Goal: Communication & Community: Connect with others

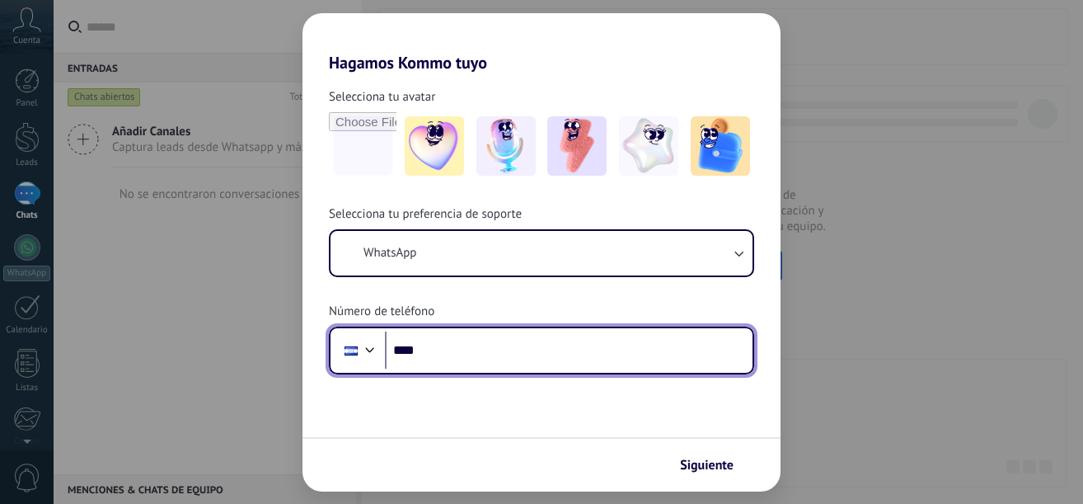
click at [618, 345] on input "****" at bounding box center [569, 350] width 368 height 38
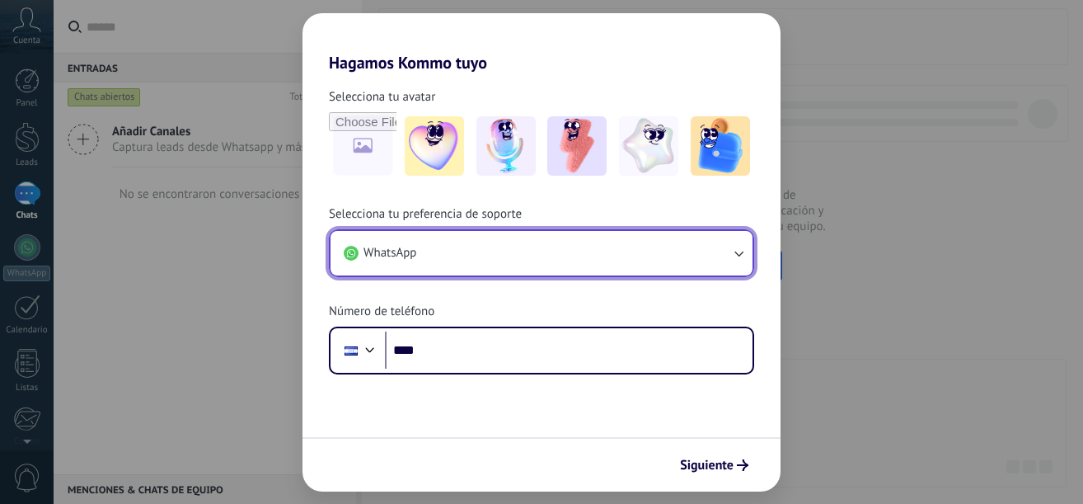
click at [740, 253] on icon "button" at bounding box center [738, 253] width 16 height 16
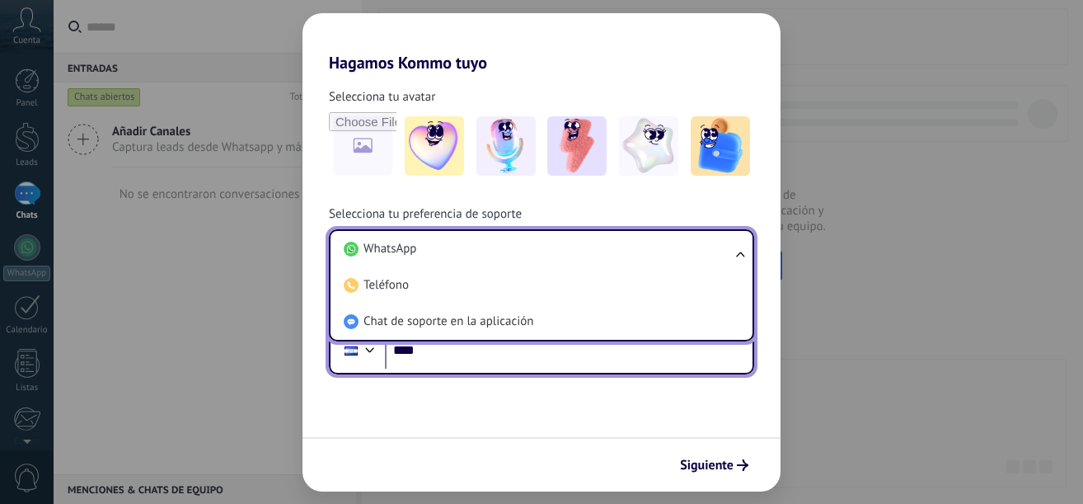
click at [543, 362] on input "****" at bounding box center [569, 350] width 368 height 38
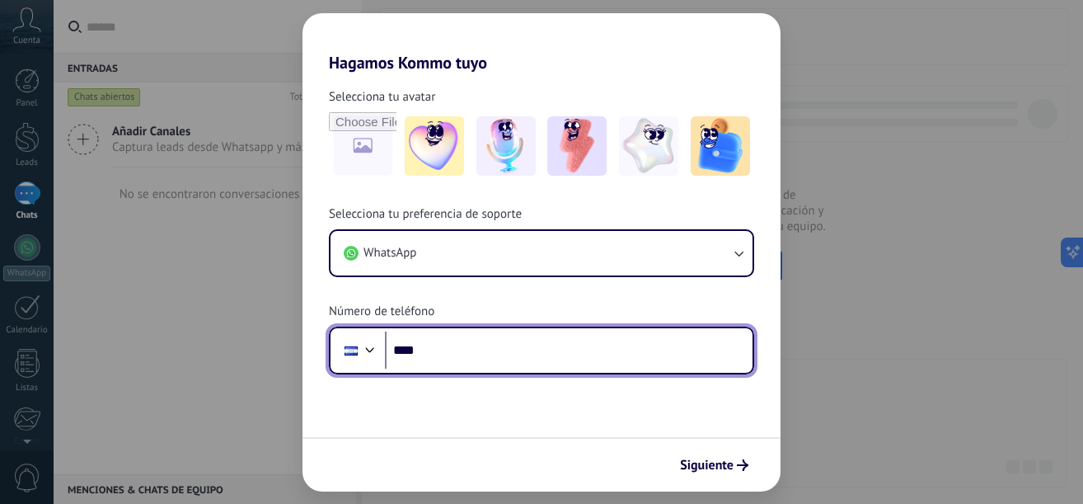
click at [514, 350] on input "****" at bounding box center [569, 350] width 368 height 38
click at [486, 345] on input "****" at bounding box center [569, 350] width 368 height 38
type input "**********"
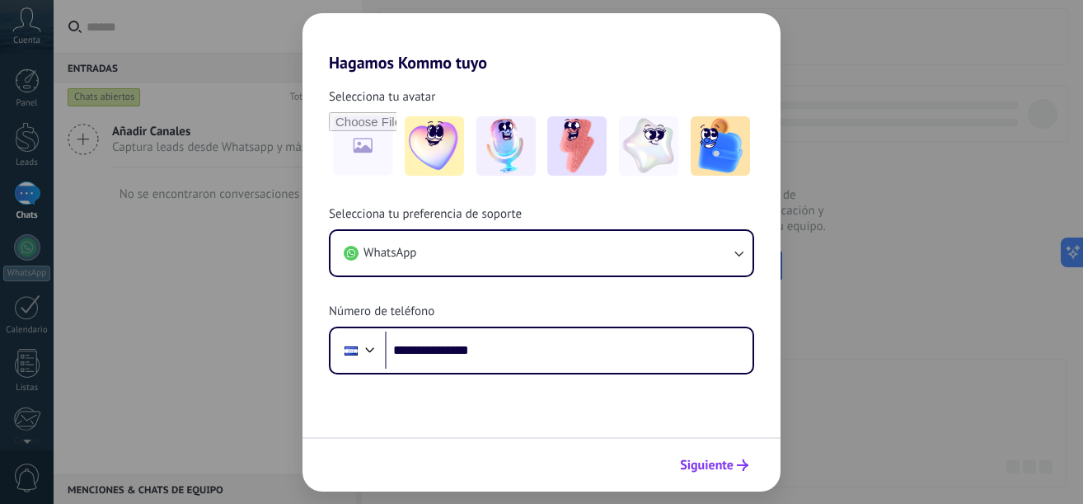
click at [742, 458] on button "Siguiente" at bounding box center [714, 465] width 83 height 28
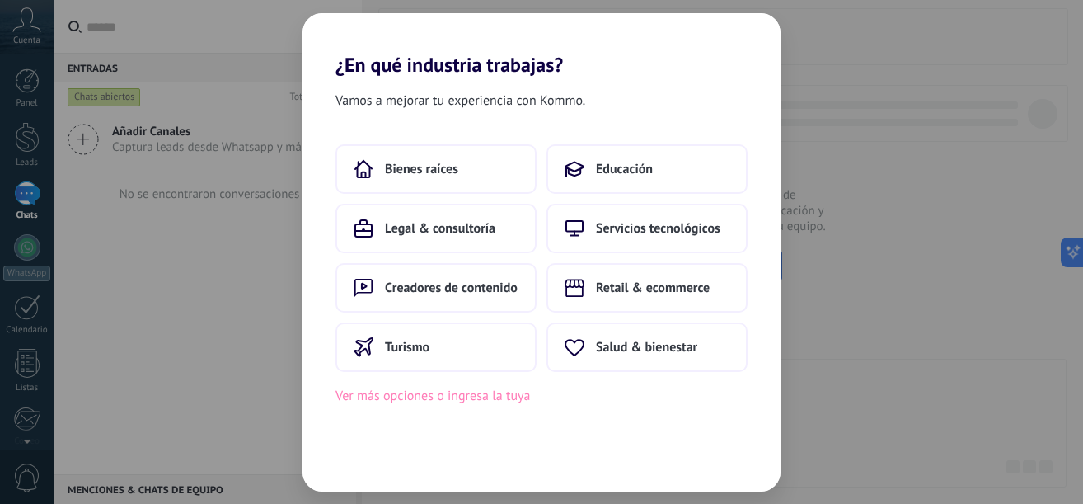
click at [475, 402] on button "Ver más opciones o ingresa la tuya" at bounding box center [433, 395] width 195 height 21
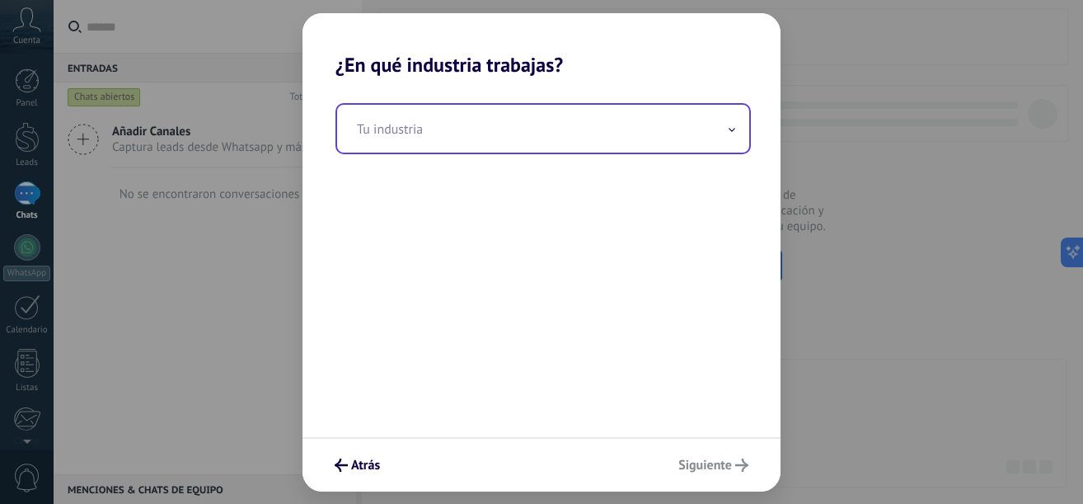
click at [735, 129] on icon at bounding box center [732, 130] width 7 height 4
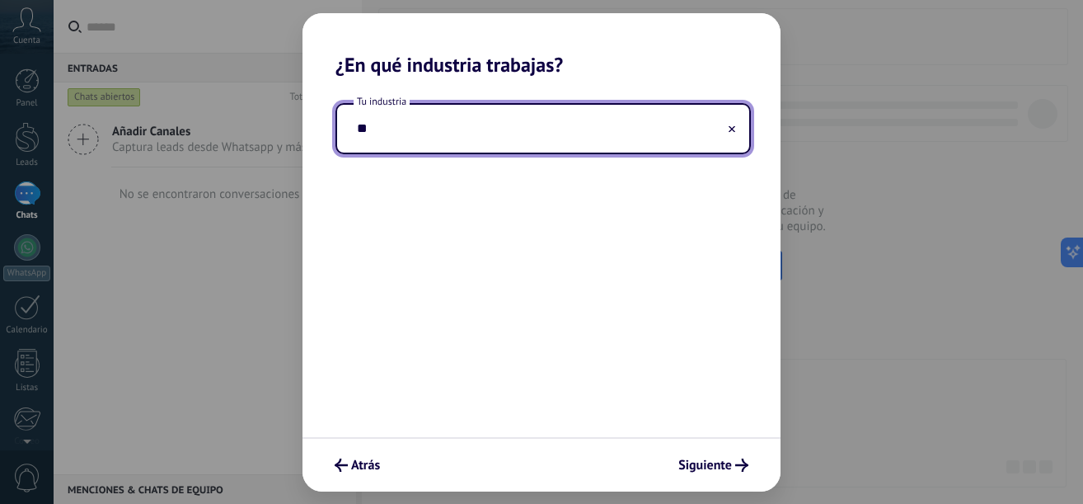
type input "*"
type input "**********"
click at [714, 463] on span "Siguiente" at bounding box center [706, 465] width 54 height 12
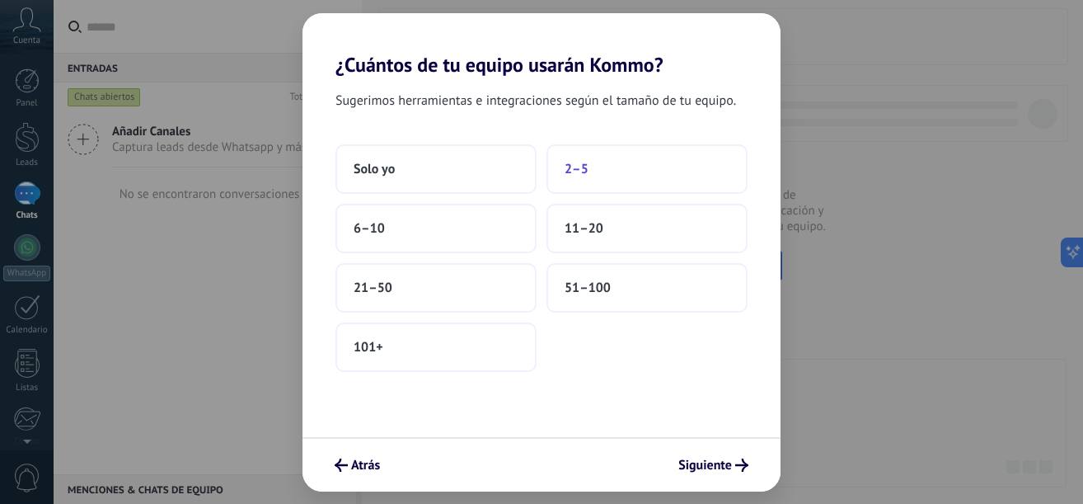
click at [602, 175] on button "2–5" at bounding box center [647, 168] width 201 height 49
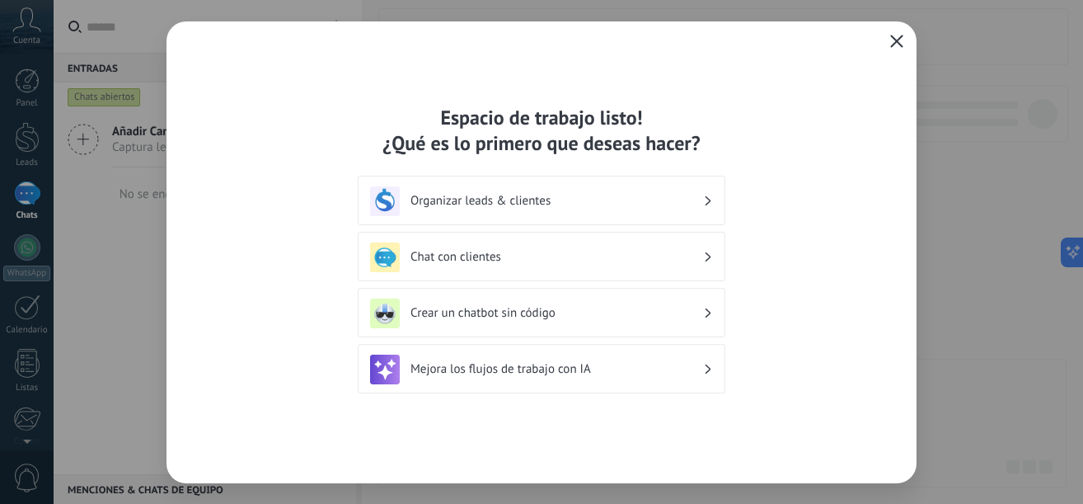
click at [631, 248] on div "Chat con clientes" at bounding box center [541, 257] width 343 height 30
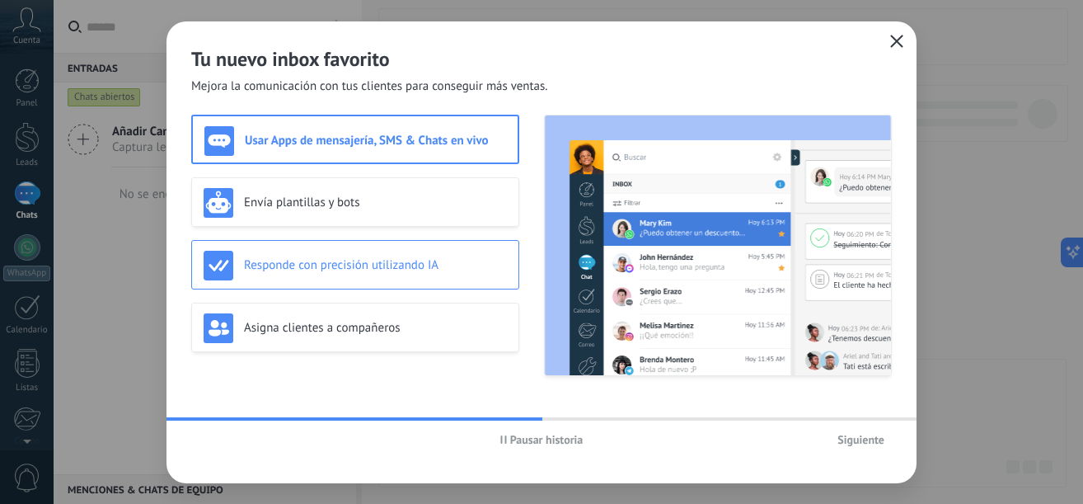
click at [419, 270] on h3 "Responde con precisión utilizando IA" at bounding box center [375, 265] width 263 height 16
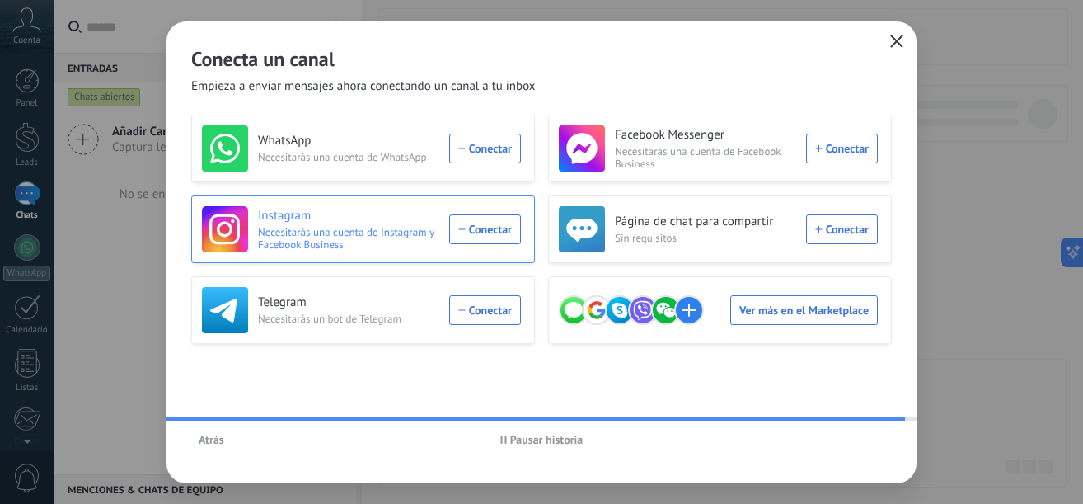
click at [487, 230] on div "Instagram Necesitarás una cuenta de Instagram y Facebook Business Conectar" at bounding box center [361, 229] width 319 height 46
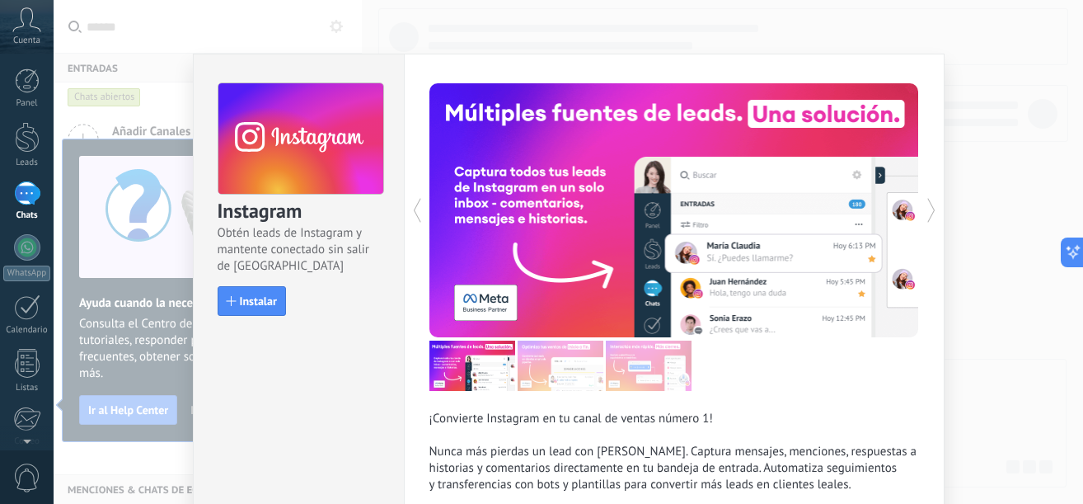
click at [413, 207] on icon at bounding box center [417, 210] width 8 height 25
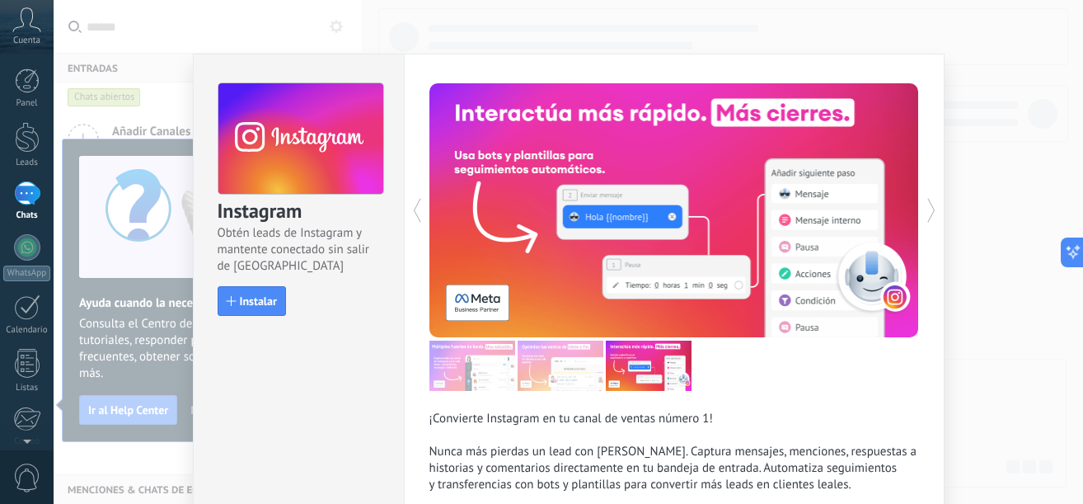
click at [958, 417] on div "Instagram Obtén leads de Instagram y mantente conectado sin salir de Kommo Inst…" at bounding box center [569, 252] width 1030 height 504
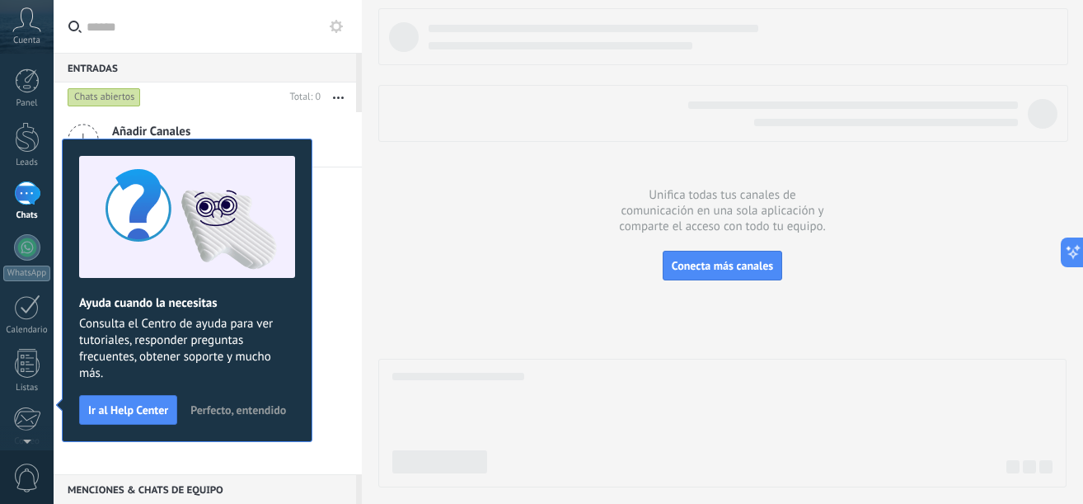
click at [251, 411] on span "Perfecto, entendido" at bounding box center [238, 410] width 96 height 12
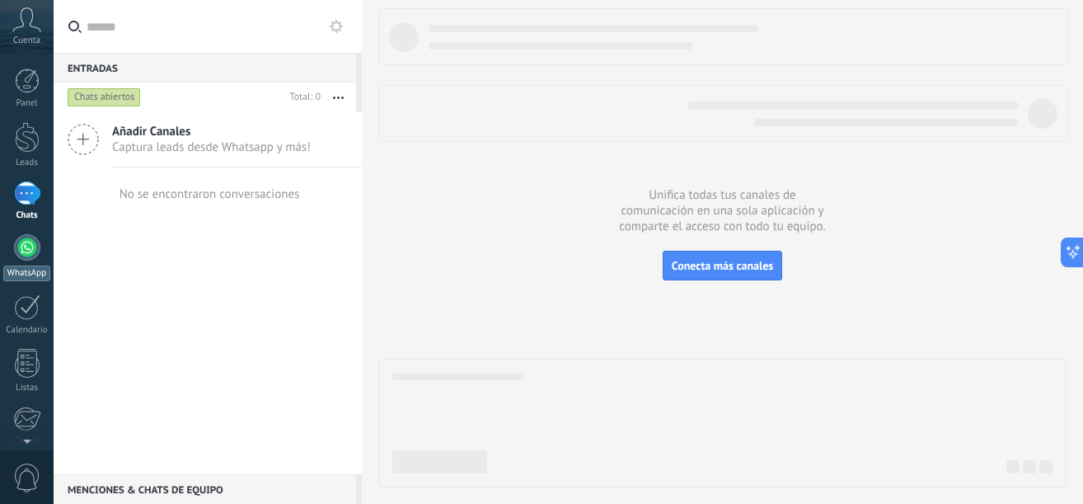
click at [36, 253] on div at bounding box center [27, 247] width 26 height 26
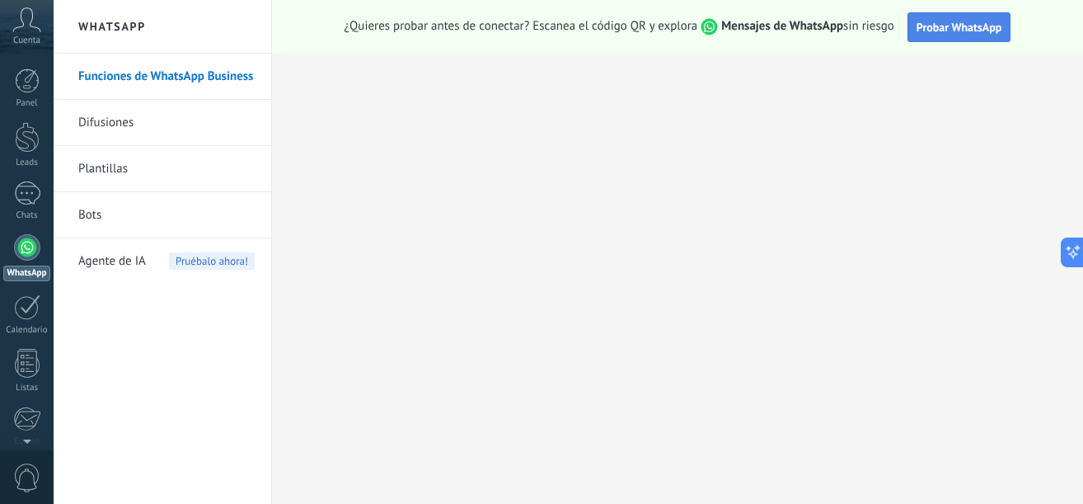
click at [946, 31] on span "Probar WhatsApp" at bounding box center [960, 27] width 86 height 15
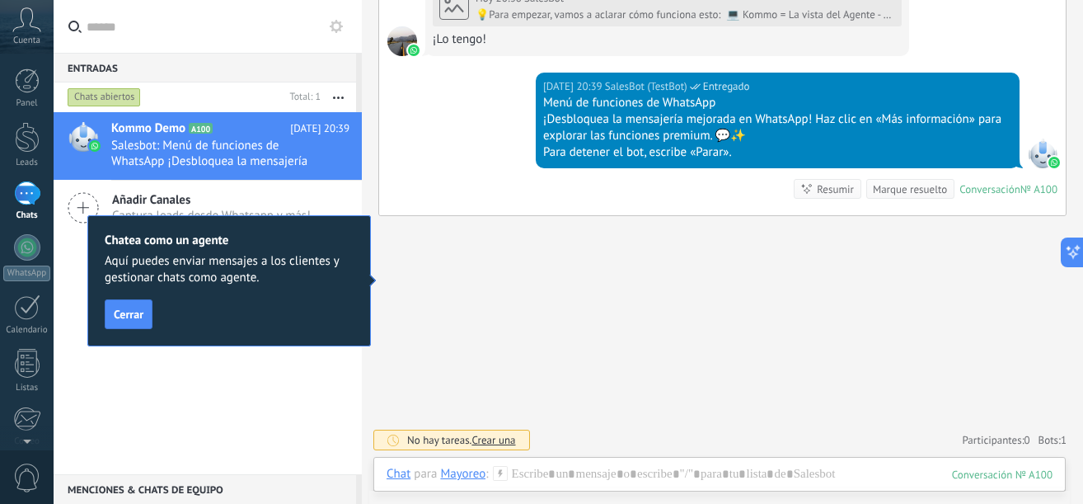
scroll to position [863, 0]
click at [135, 317] on span "Cerrar" at bounding box center [129, 314] width 30 height 12
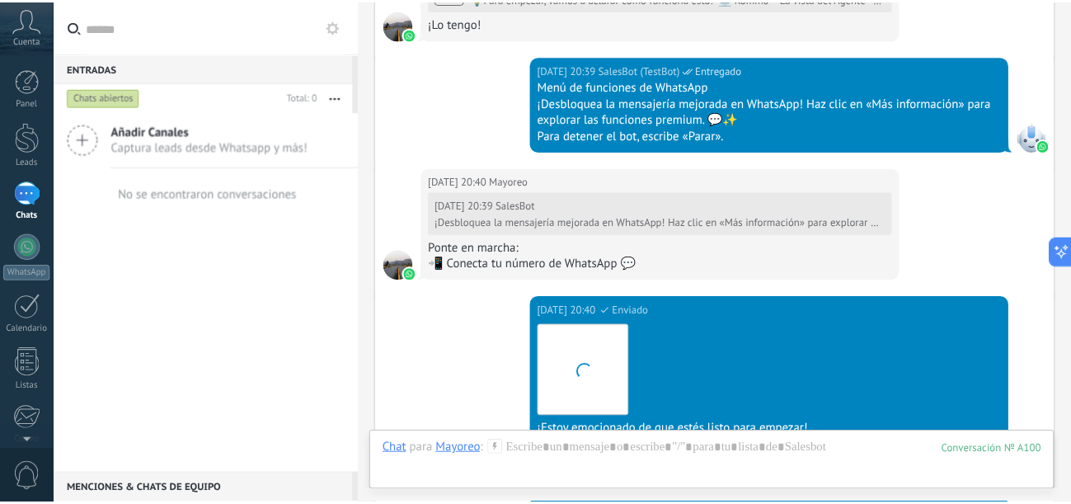
scroll to position [1454, 0]
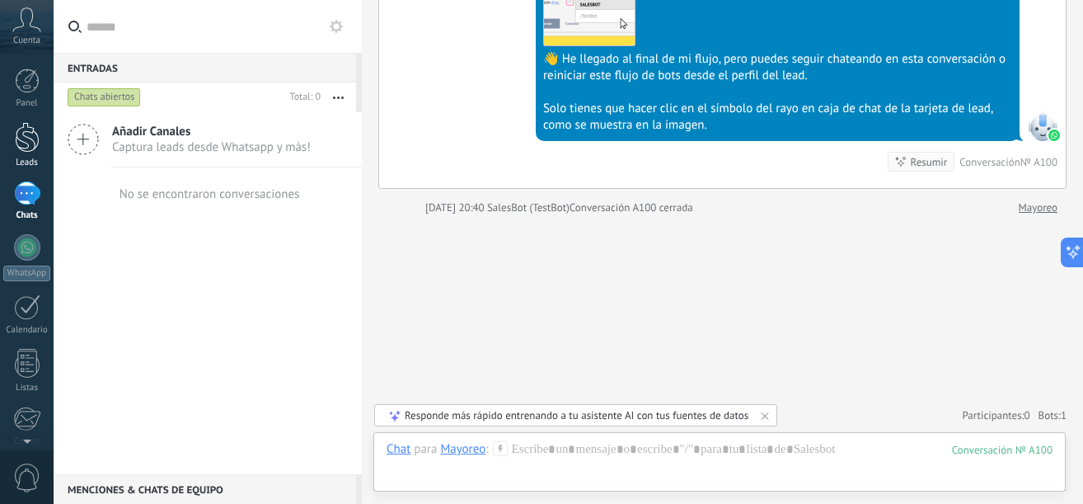
click at [30, 150] on div at bounding box center [27, 137] width 25 height 31
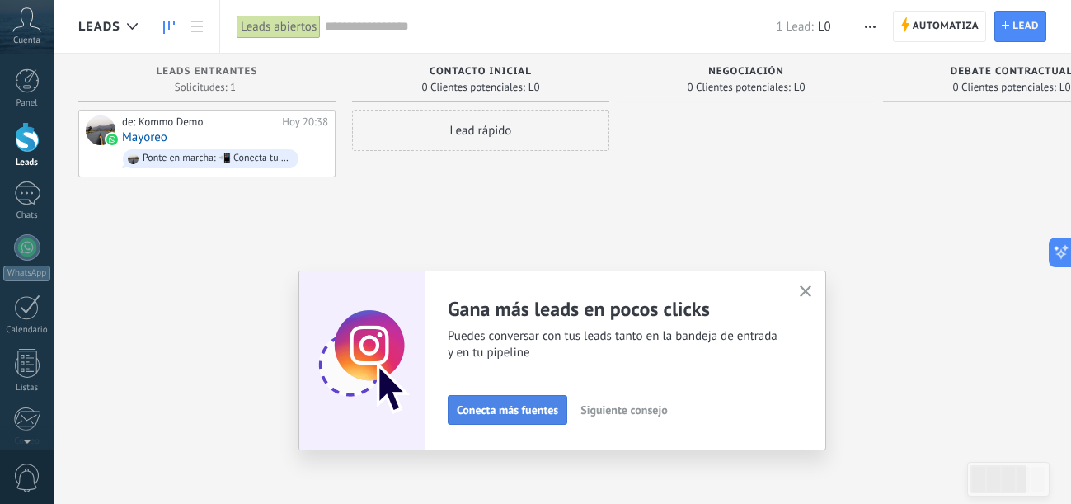
click at [521, 414] on span "Conecta más fuentes" at bounding box center [507, 410] width 101 height 12
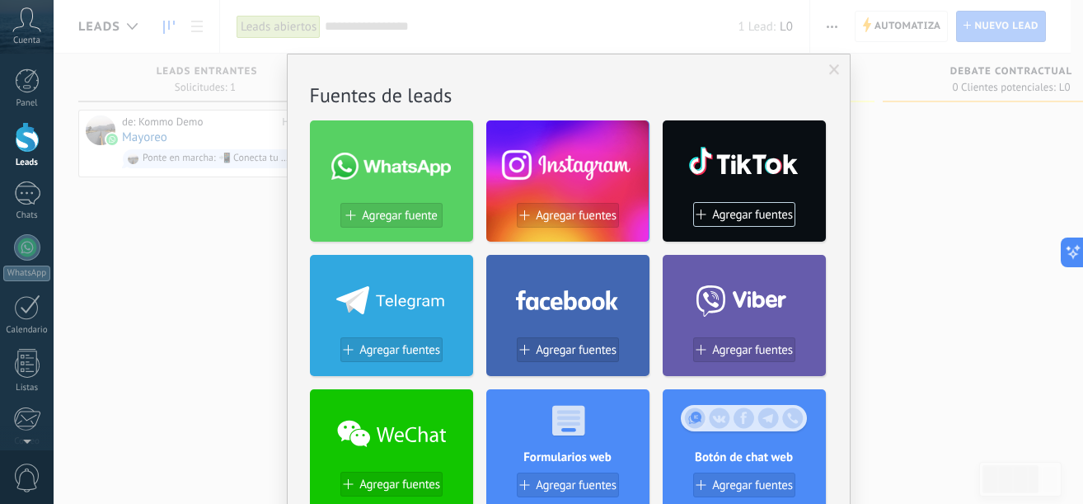
click at [577, 200] on div at bounding box center [567, 161] width 163 height 82
click at [577, 214] on span "Agregar fuentes" at bounding box center [576, 216] width 81 height 14
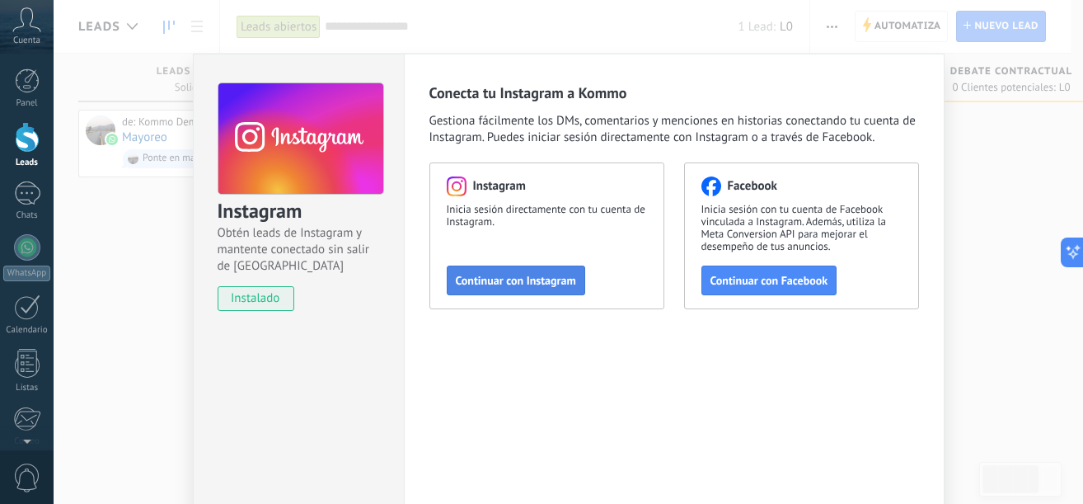
click at [543, 281] on span "Continuar con Instagram" at bounding box center [516, 281] width 120 height 12
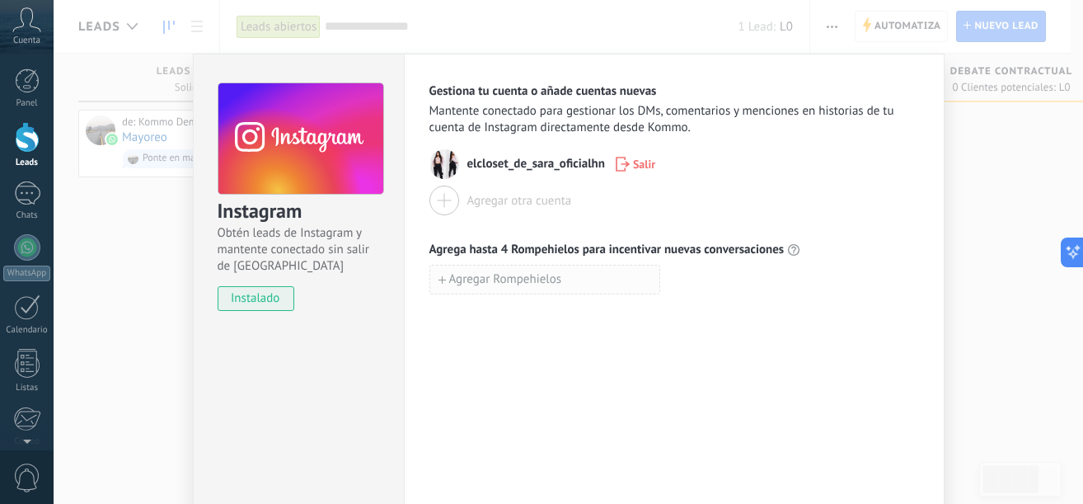
click at [557, 281] on span "Agregar Rompehielos" at bounding box center [505, 280] width 113 height 12
type input "**********"
click at [520, 316] on span "Agregar Rompehielos" at bounding box center [505, 316] width 113 height 12
click at [255, 305] on span "instalado" at bounding box center [255, 298] width 75 height 25
click at [1041, 333] on div "**********" at bounding box center [569, 252] width 1030 height 504
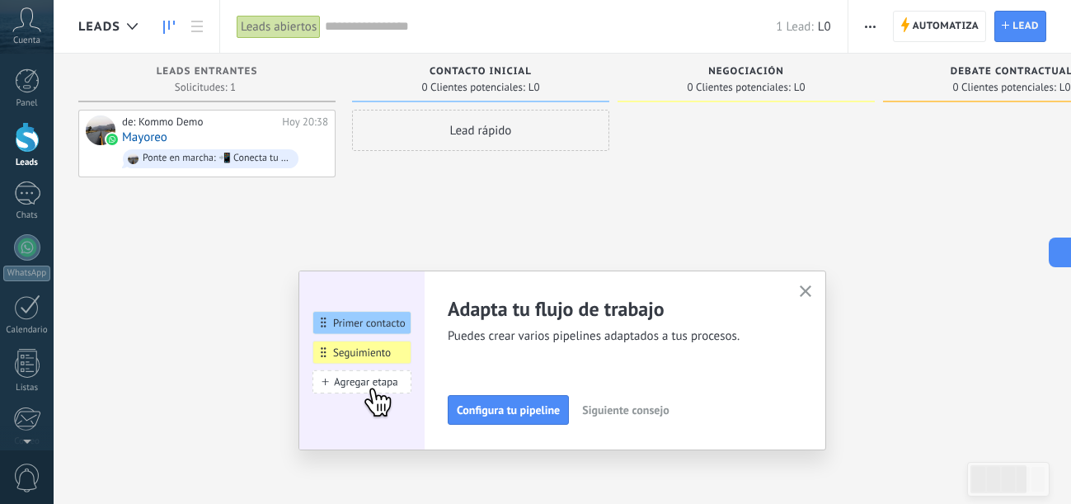
click at [1033, 176] on div at bounding box center [1011, 254] width 257 height 289
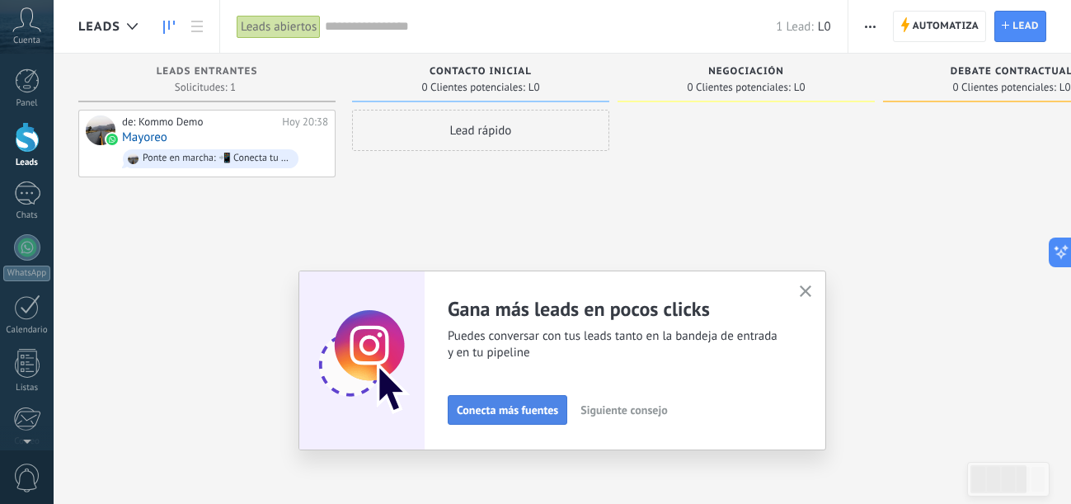
click at [546, 407] on span "Conecta más fuentes" at bounding box center [507, 410] width 101 height 12
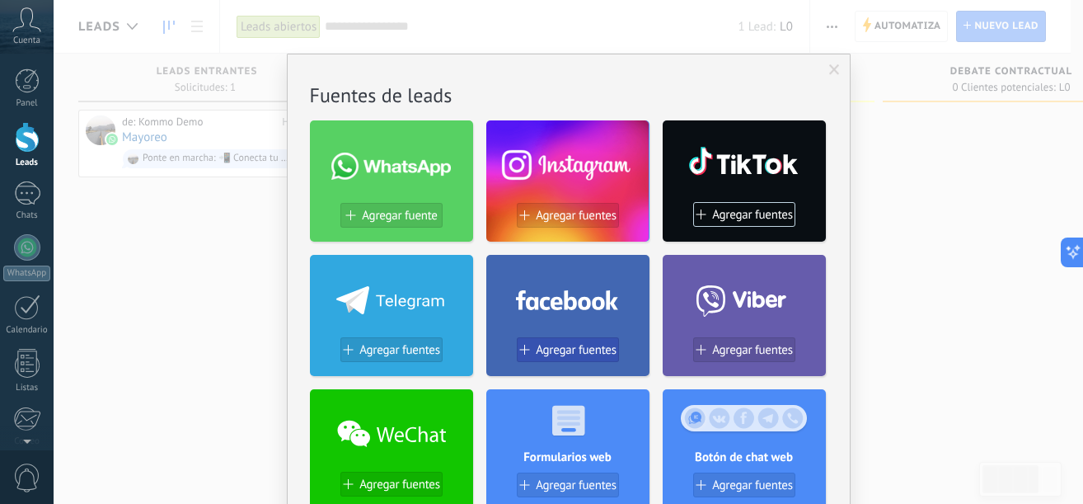
click at [601, 349] on span "Agregar fuentes" at bounding box center [576, 350] width 81 height 14
click at [601, 349] on div "No hay resultados Fuentes de leads Agregar fuente Agregar fuentes Agregar fuent…" at bounding box center [569, 252] width 1030 height 504
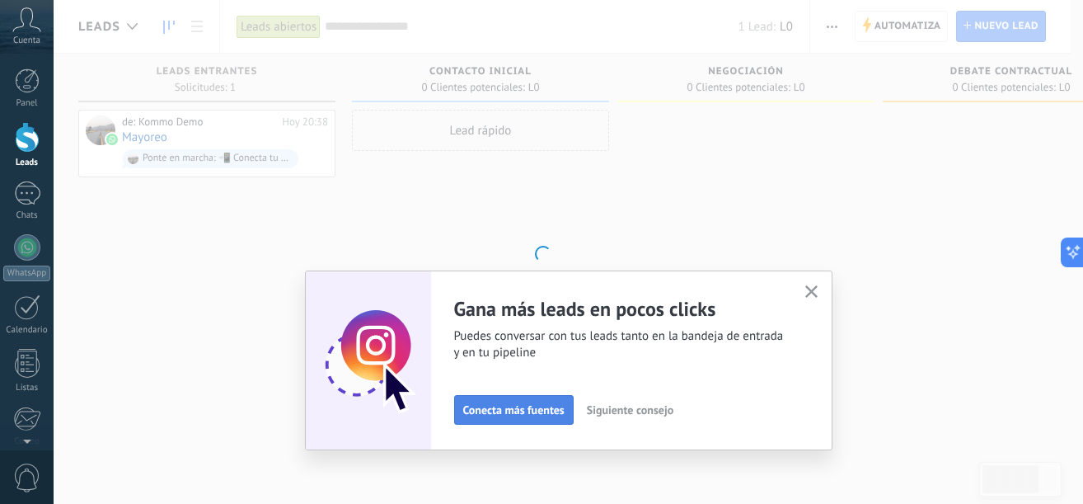
click at [527, 400] on button "Conecta más fuentes" at bounding box center [514, 410] width 120 height 30
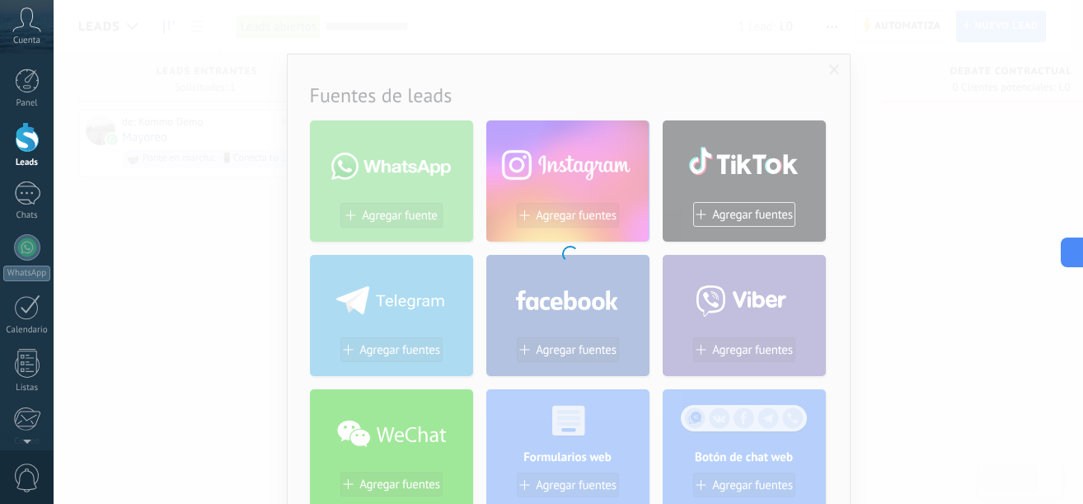
click at [568, 277] on div at bounding box center [569, 252] width 1030 height 504
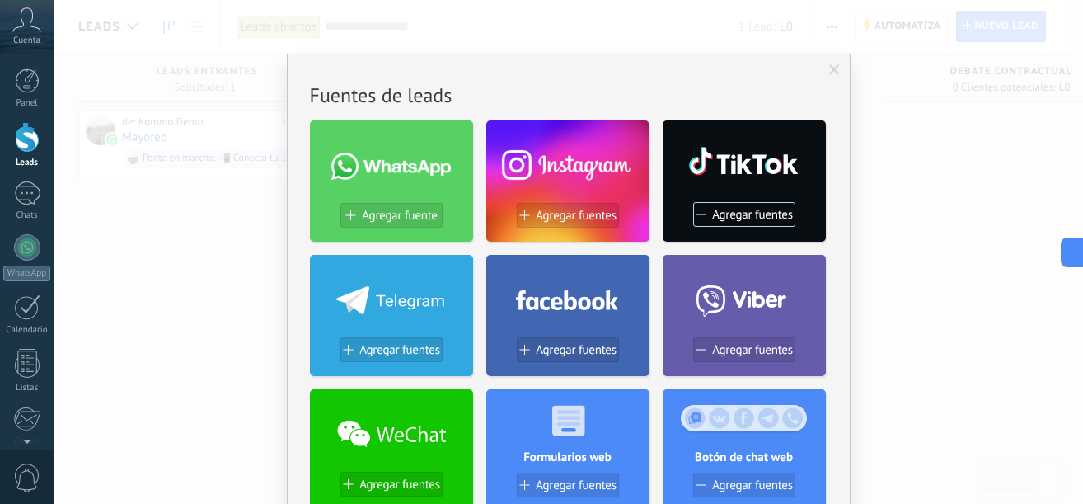
click at [576, 317] on div at bounding box center [567, 296] width 163 height 71
click at [565, 353] on span "Agregar fuentes" at bounding box center [576, 350] width 81 height 14
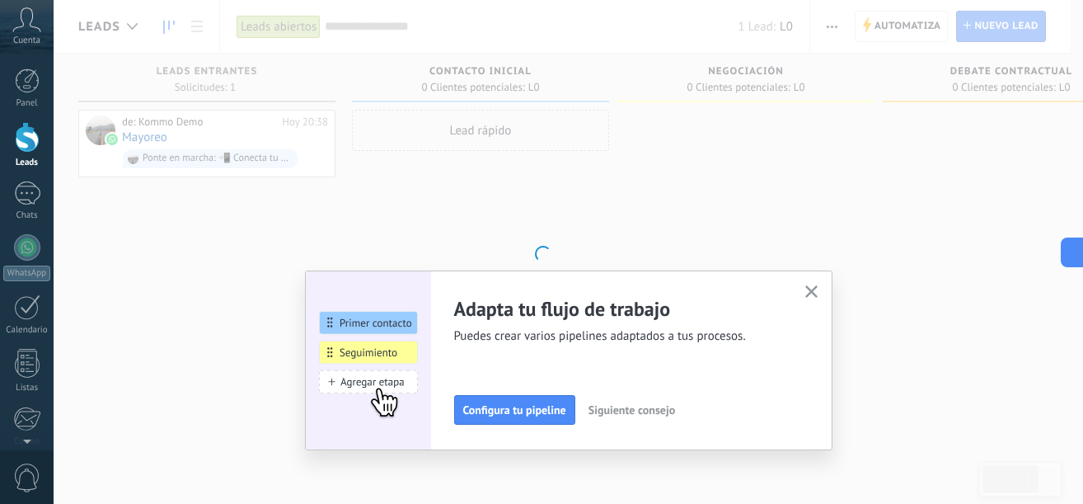
click at [818, 288] on button "button" at bounding box center [811, 292] width 21 height 22
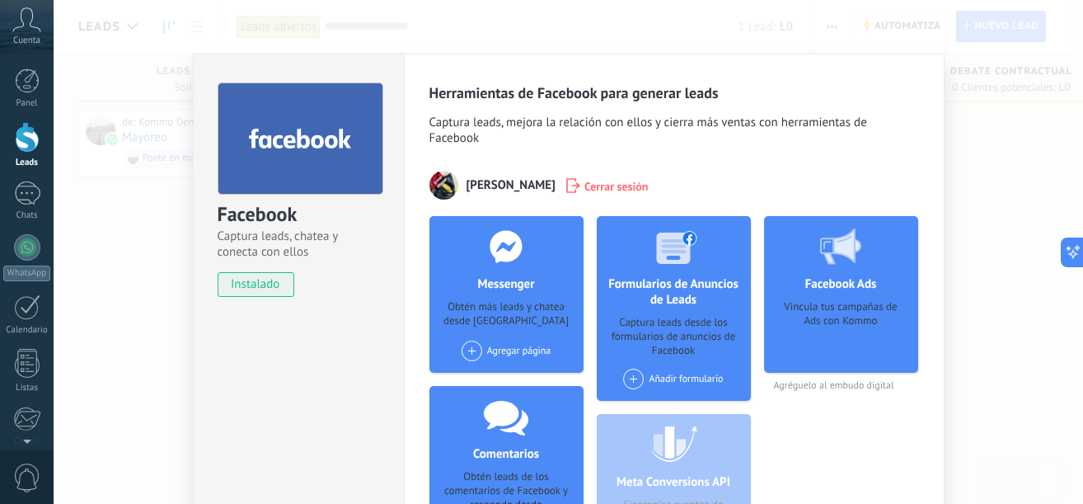
click at [504, 312] on div "Obtén más leads y chatea desde [GEOGRAPHIC_DATA]" at bounding box center [507, 315] width 128 height 30
click at [468, 349] on span at bounding box center [472, 350] width 21 height 21
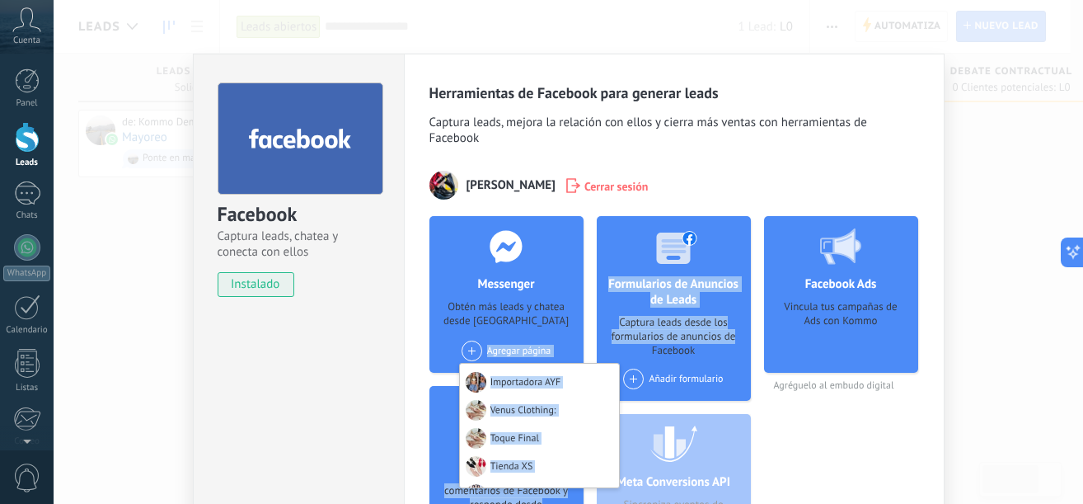
drag, startPoint x: 468, startPoint y: 349, endPoint x: 732, endPoint y: 413, distance: 271.5
click at [677, 401] on div "Messenger Obtén más leads y chatea desde Kommo Agregar página Importadora AYF V…" at bounding box center [675, 400] width 490 height 368
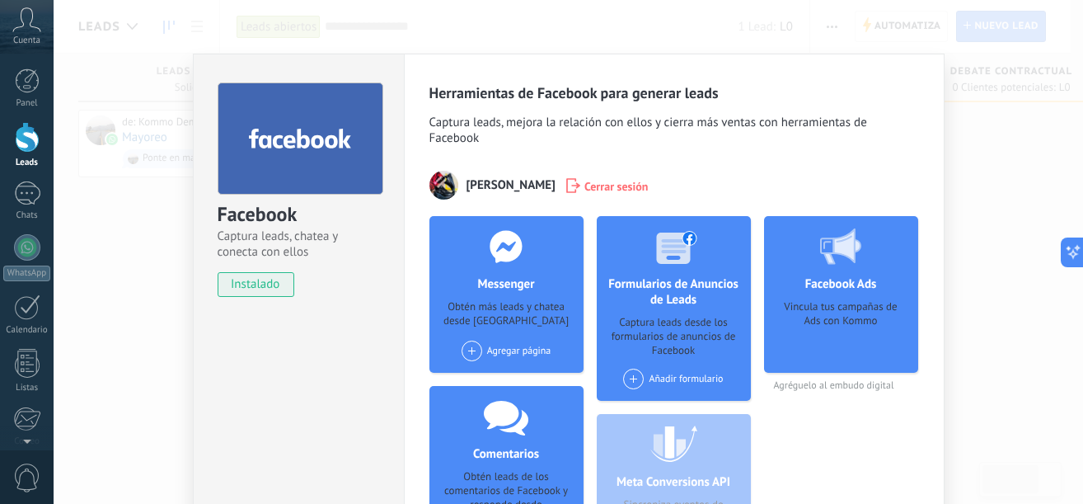
click at [1003, 461] on div "Facebook Captura leads, chatea y conecta con ellos instalado Desinstalar Herram…" at bounding box center [569, 252] width 1030 height 504
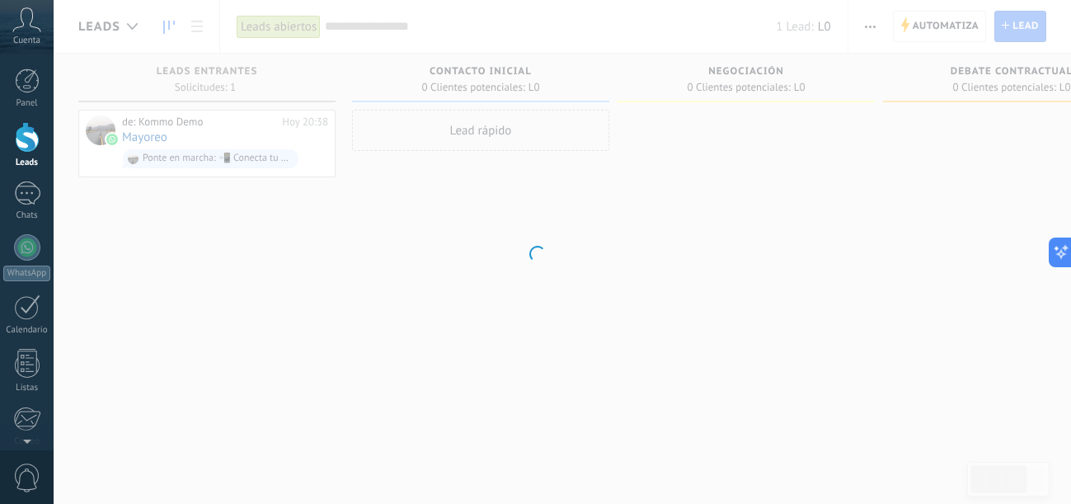
click at [650, 331] on div at bounding box center [535, 252] width 1071 height 504
click at [891, 32] on div at bounding box center [535, 252] width 1071 height 504
click at [895, 16] on div at bounding box center [535, 252] width 1071 height 504
click at [558, 289] on div at bounding box center [535, 252] width 1071 height 504
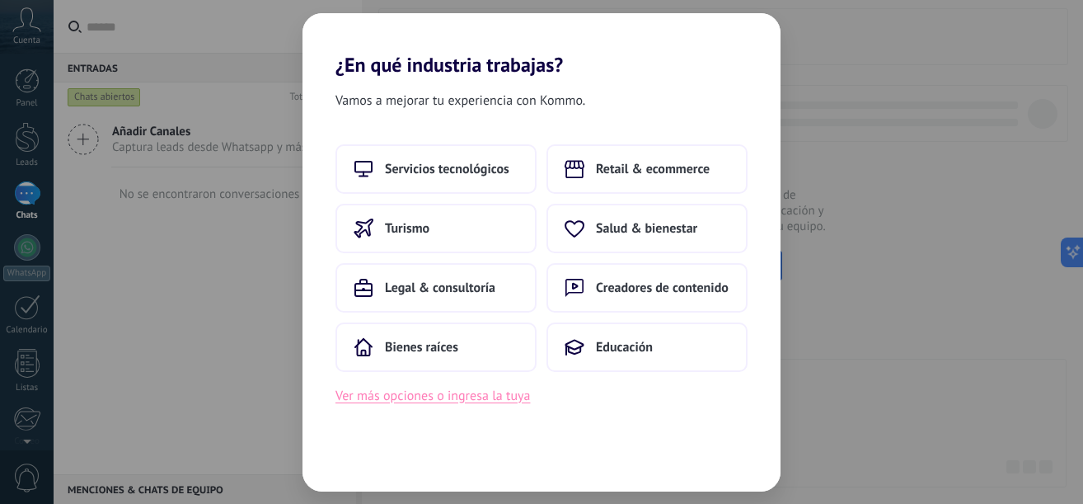
click at [467, 389] on button "Ver más opciones o ingresa la tuya" at bounding box center [433, 395] width 195 height 21
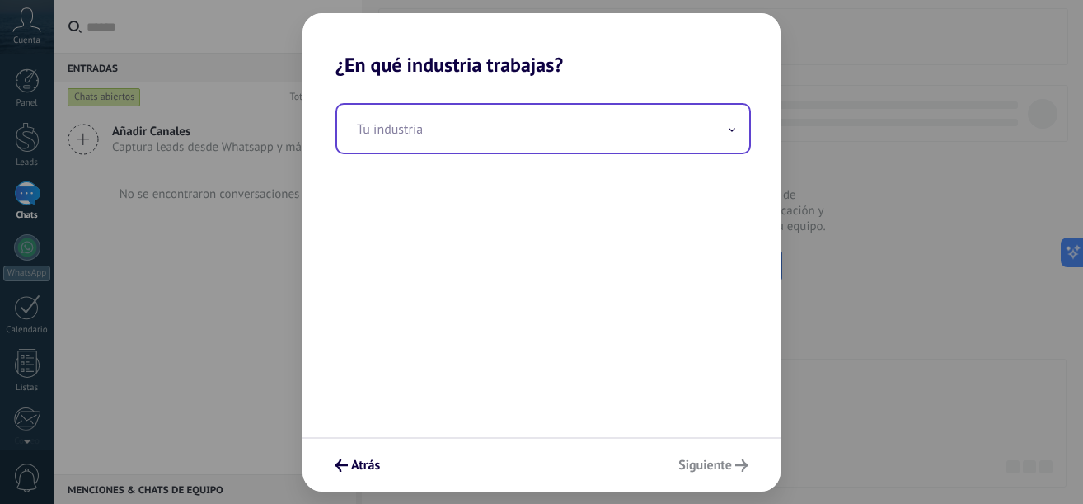
click at [730, 129] on icon at bounding box center [732, 130] width 7 height 4
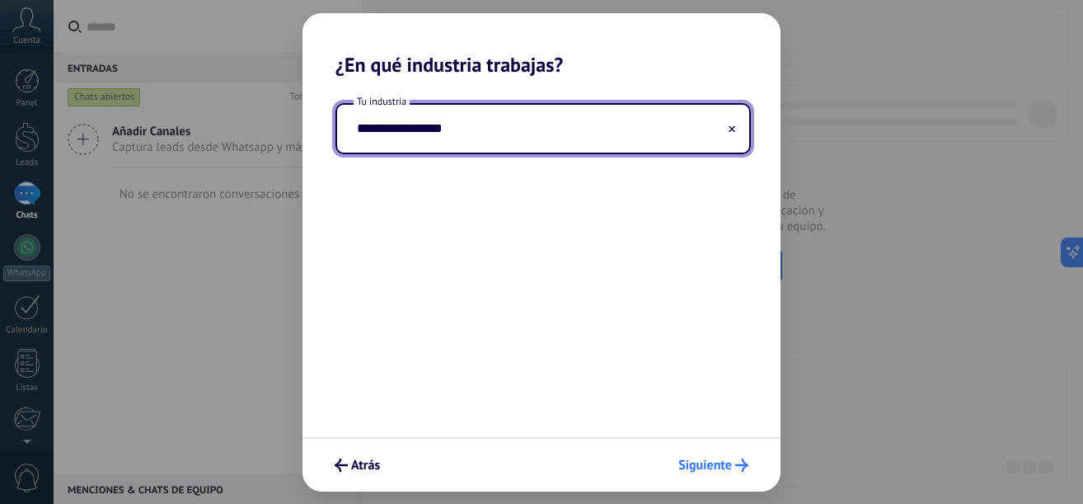
type input "**********"
click at [707, 469] on span "Siguiente" at bounding box center [706, 465] width 54 height 12
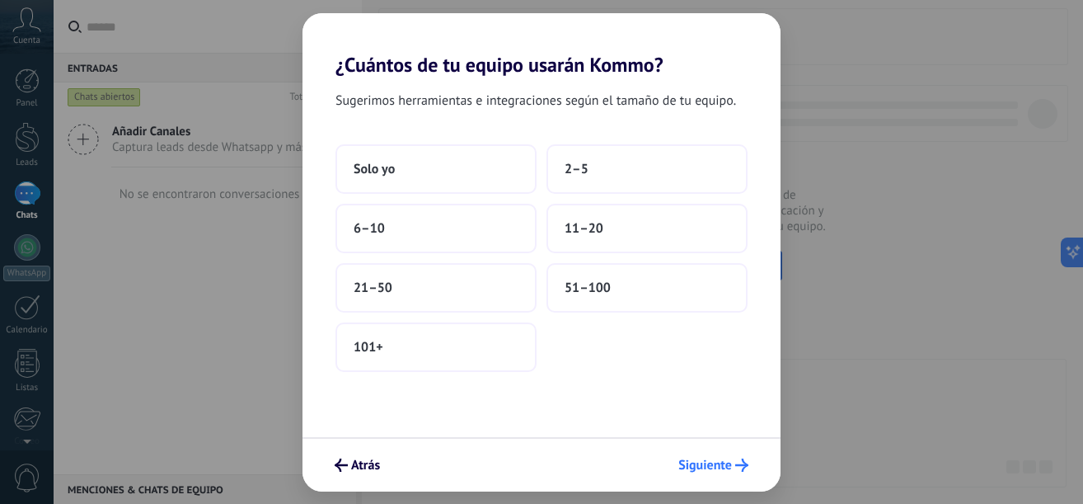
click at [733, 470] on span "Siguiente" at bounding box center [714, 464] width 70 height 13
click at [725, 465] on span "Siguiente" at bounding box center [706, 465] width 54 height 12
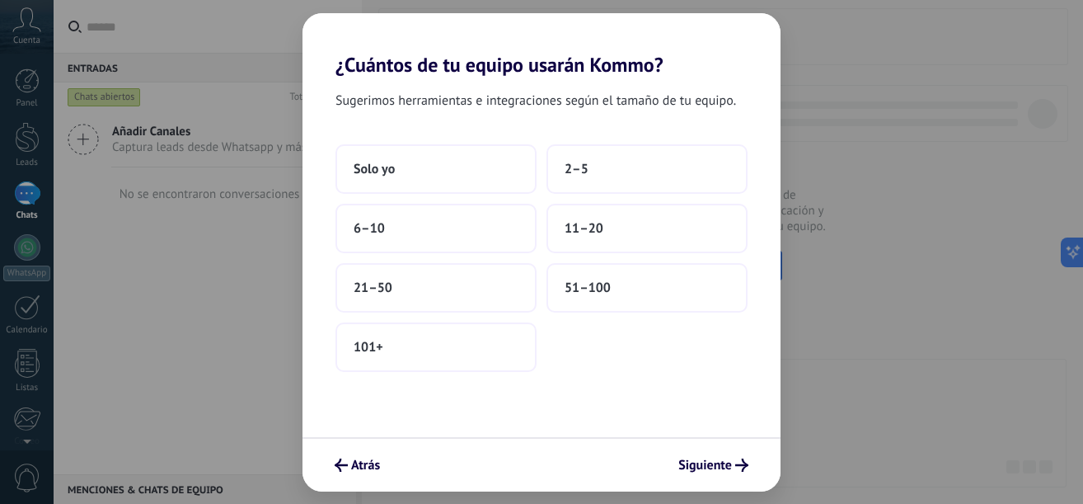
drag, startPoint x: 446, startPoint y: 228, endPoint x: 683, endPoint y: 52, distance: 295.2
click at [683, 52] on div "¿Cuántos de tu equipo usarán Kommo? Sugerimos herramientas e integraciones segú…" at bounding box center [542, 252] width 478 height 478
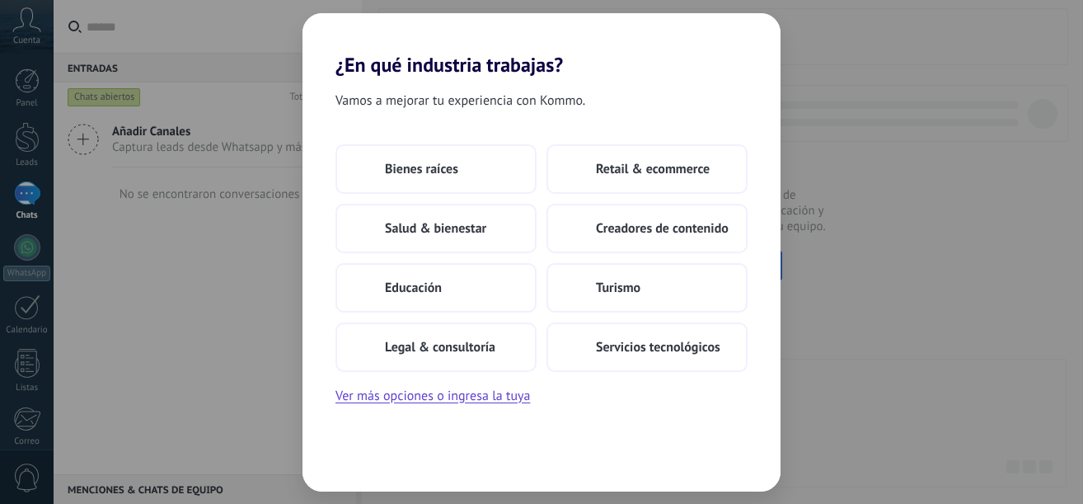
click at [181, 115] on div "¿En qué industria trabajas? Vamos a mejorar tu experiencia con Kommo. Bienes ra…" at bounding box center [541, 252] width 1083 height 504
click at [970, 317] on div "¿En qué industria trabajas? Vamos a mejorar tu experiencia con Kommo. Bienes ra…" at bounding box center [541, 252] width 1083 height 504
click at [970, 319] on div "¿En qué industria trabajas? Vamos a mejorar tu experiencia con Kommo. Bienes ra…" at bounding box center [541, 252] width 1083 height 504
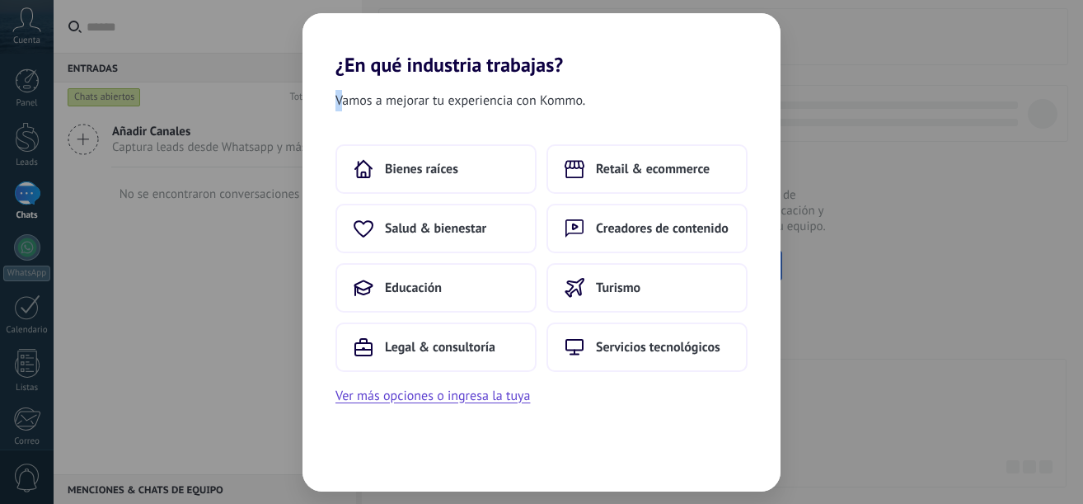
click at [970, 319] on div "¿En qué industria trabajas? Vamos a mejorar tu experiencia con Kommo. Bienes ra…" at bounding box center [541, 252] width 1083 height 504
click at [255, 195] on div "¿En qué industria trabajas? Vamos a mejorar tu experiencia con Kommo. Bienes ra…" at bounding box center [541, 252] width 1083 height 504
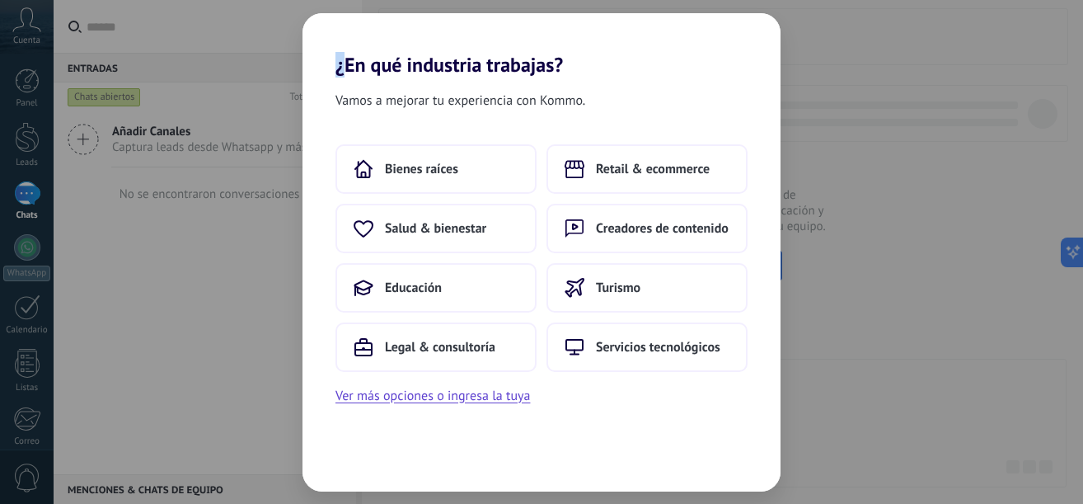
click at [255, 195] on div "¿En qué industria trabajas? Vamos a mejorar tu experiencia con Kommo. Bienes ra…" at bounding box center [541, 252] width 1083 height 504
click at [979, 163] on div "¿En qué industria trabajas? Vamos a mejorar tu experiencia con Kommo. Bienes ra…" at bounding box center [541, 252] width 1083 height 504
click at [632, 170] on span "Retail & ecommerce" at bounding box center [653, 169] width 114 height 16
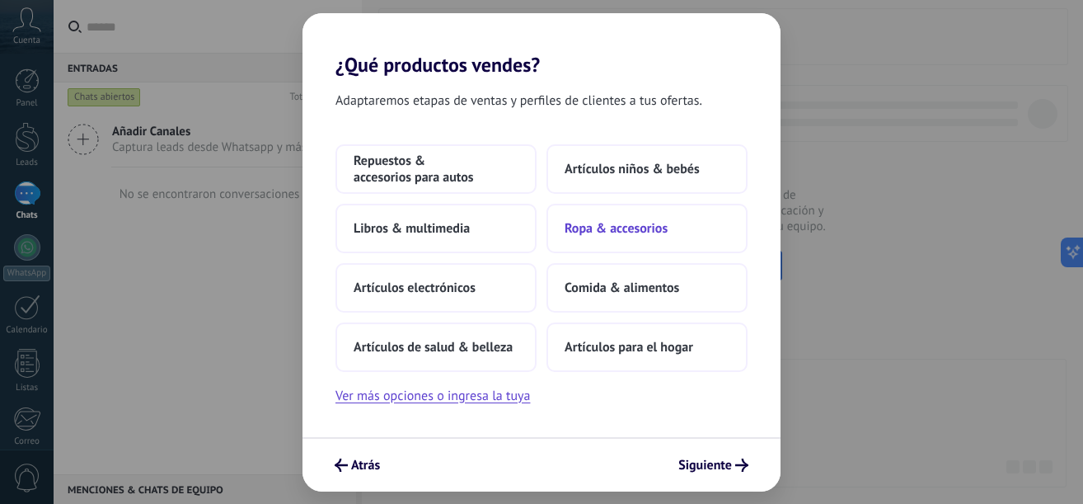
click at [660, 223] on span "Ropa & accesorios" at bounding box center [616, 228] width 103 height 16
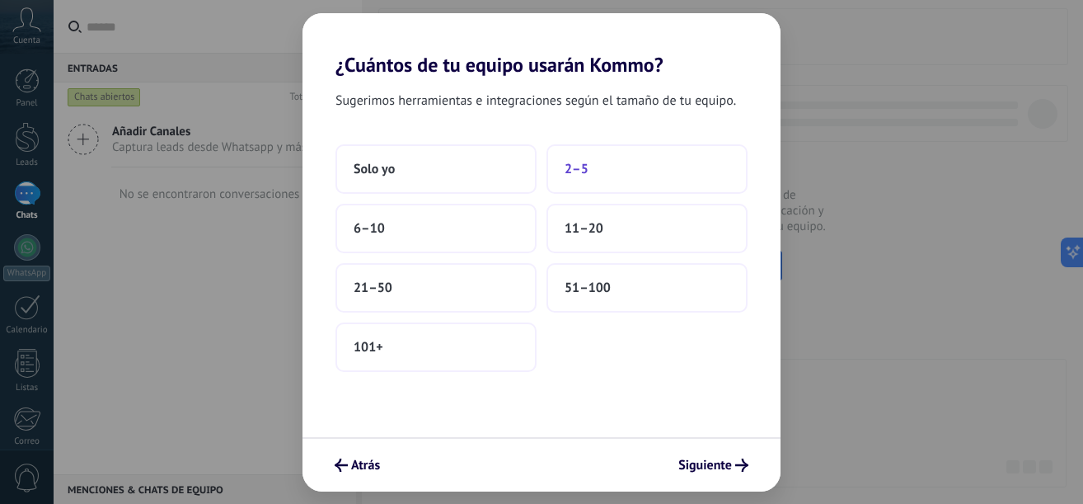
click at [566, 165] on span "2–5" at bounding box center [577, 169] width 24 height 16
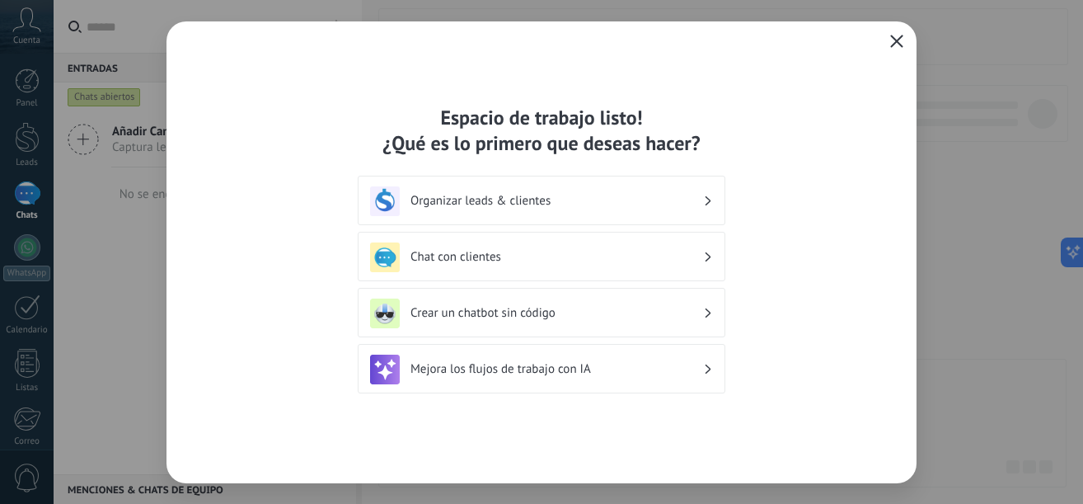
click at [480, 251] on h3 "Chat con clientes" at bounding box center [557, 257] width 293 height 16
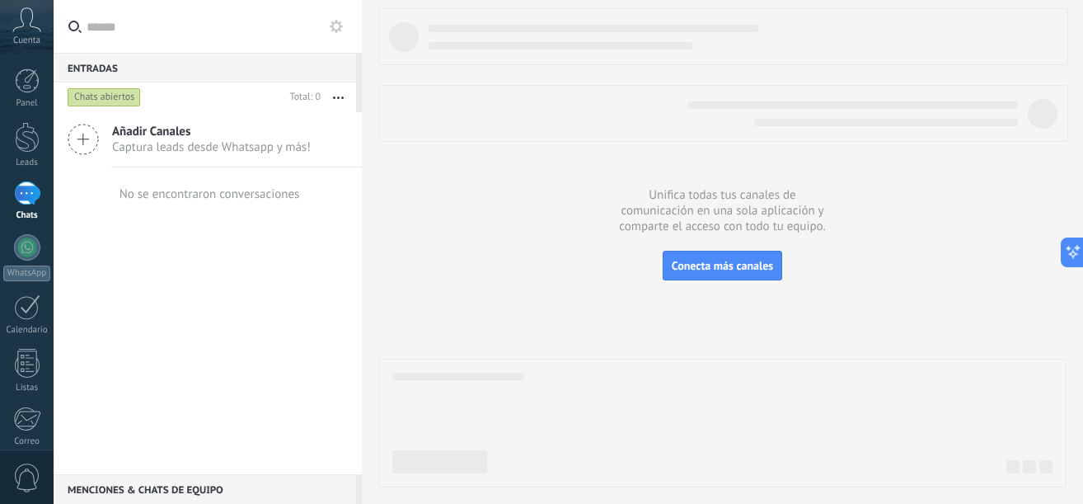
click at [491, 228] on div at bounding box center [722, 247] width 688 height 479
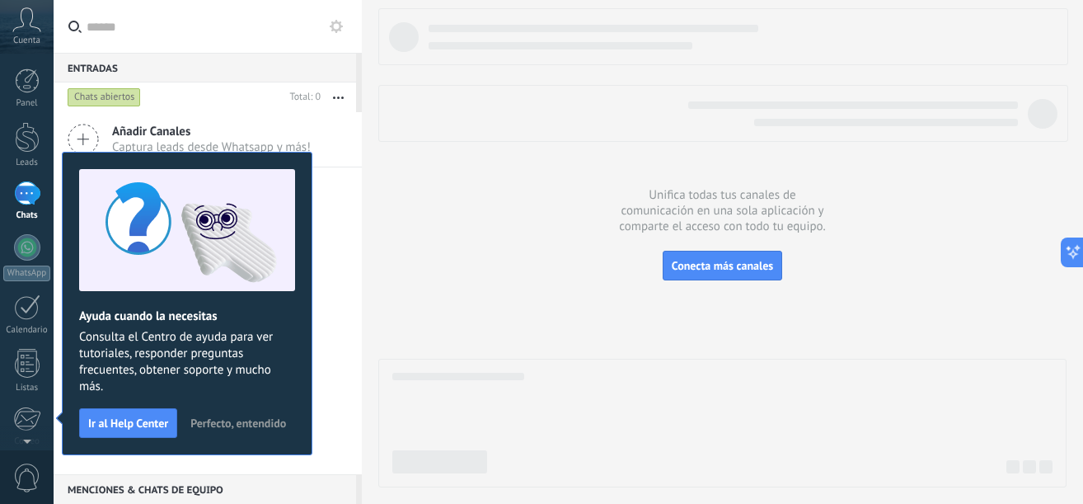
click at [571, 232] on div at bounding box center [722, 247] width 688 height 479
click at [746, 148] on div at bounding box center [722, 247] width 688 height 479
click at [302, 155] on div "Ayuda cuando la necesitas Consulta el Centro de ayuda para ver tutoriales, resp…" at bounding box center [187, 303] width 251 height 303
click at [28, 139] on div at bounding box center [27, 137] width 25 height 31
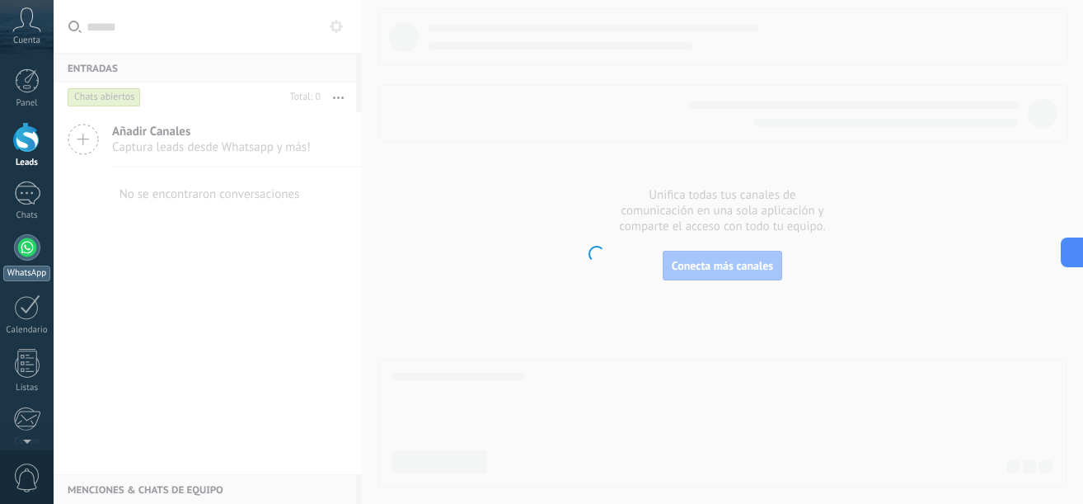
click at [27, 256] on div at bounding box center [27, 247] width 26 height 26
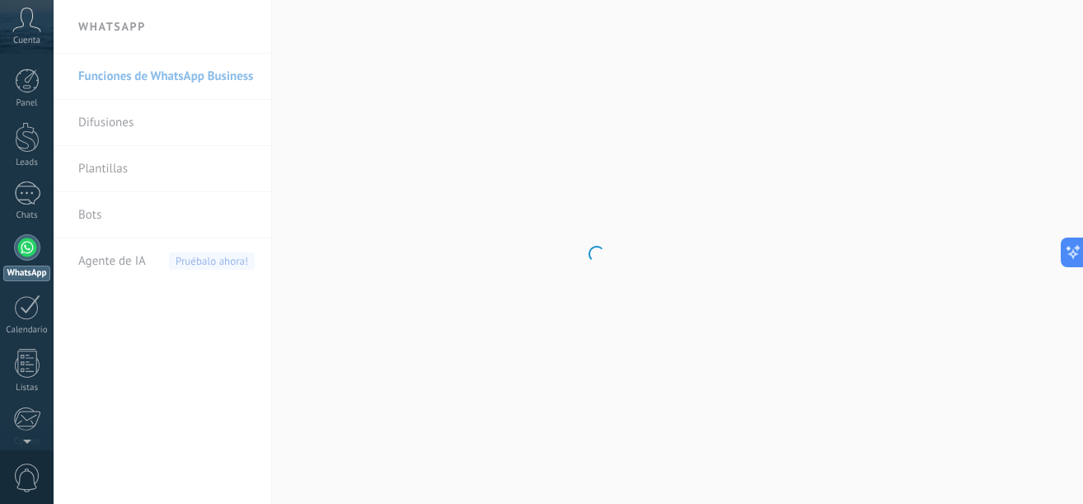
click at [813, 240] on body ".abccls-1,.abccls-2{fill-rule:evenodd}.abccls-2{fill:#fff} .abfcls-1{fill:none}…" at bounding box center [541, 252] width 1083 height 504
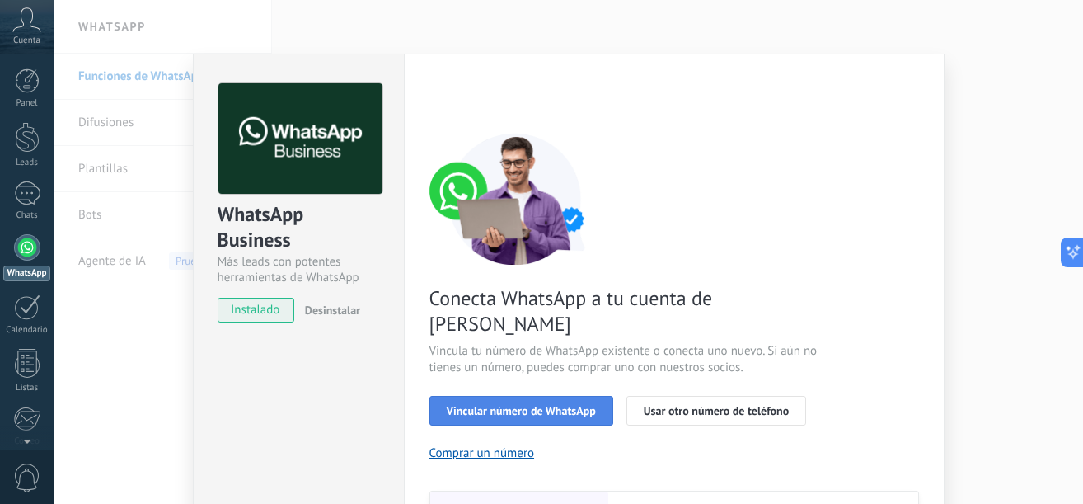
click at [557, 405] on span "Vincular número de WhatsApp" at bounding box center [521, 411] width 149 height 12
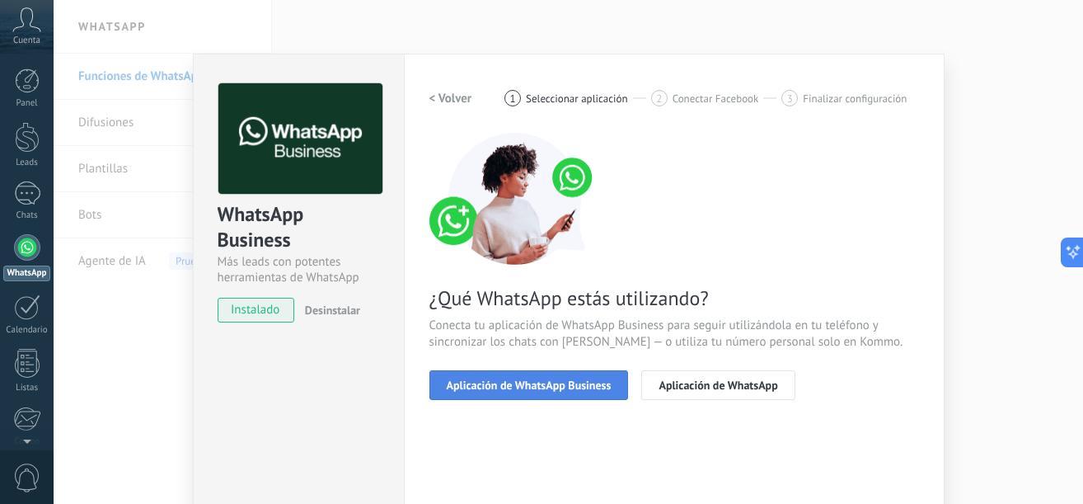
click at [557, 373] on button "Aplicación de WhatsApp Business" at bounding box center [530, 385] width 200 height 30
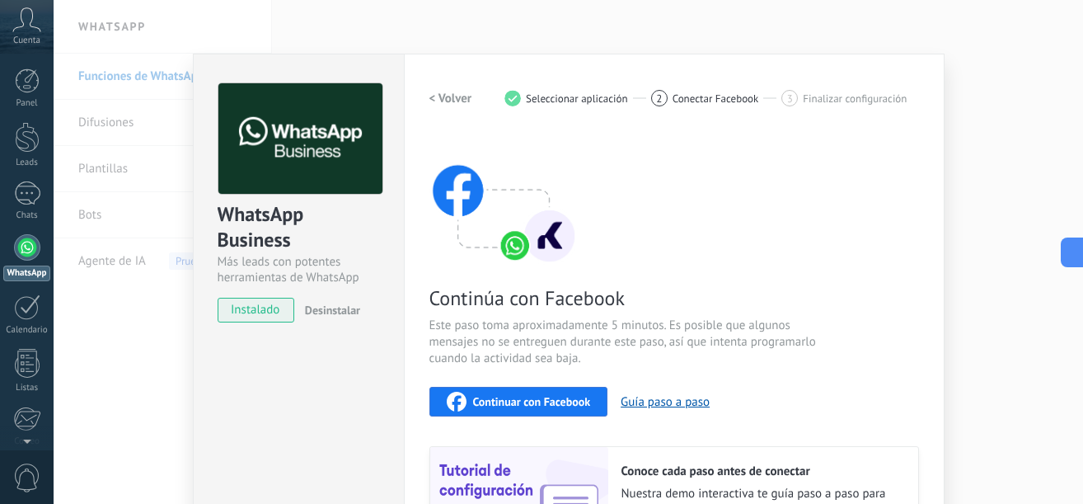
click at [773, 396] on div "Continuar con Facebook Guía paso a paso" at bounding box center [675, 402] width 490 height 30
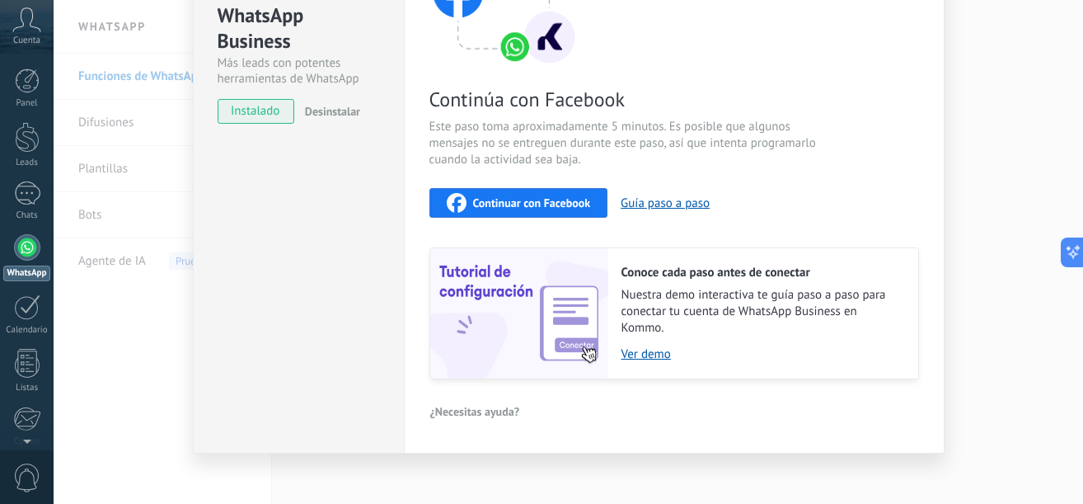
scroll to position [209, 0]
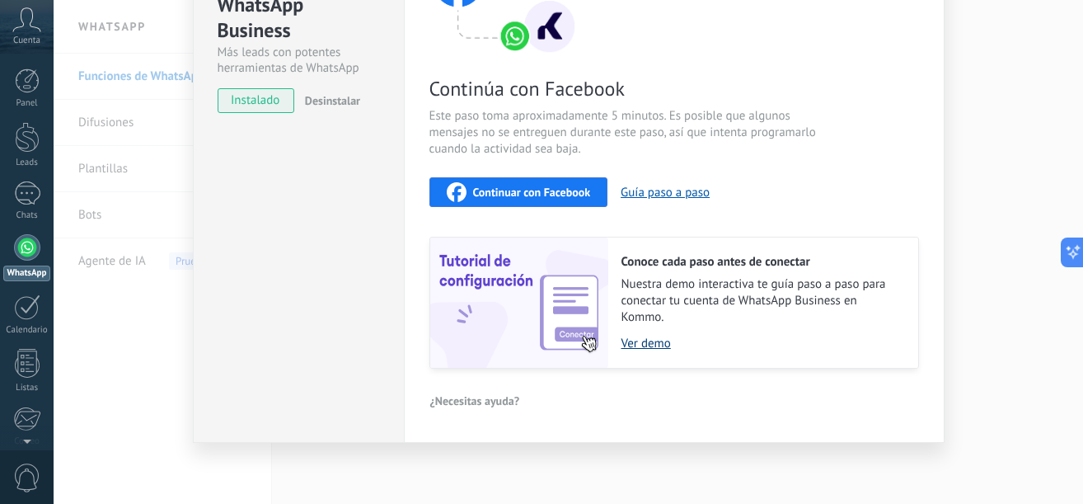
click at [644, 340] on link "Ver demo" at bounding box center [762, 344] width 280 height 16
